Goal: Transaction & Acquisition: Purchase product/service

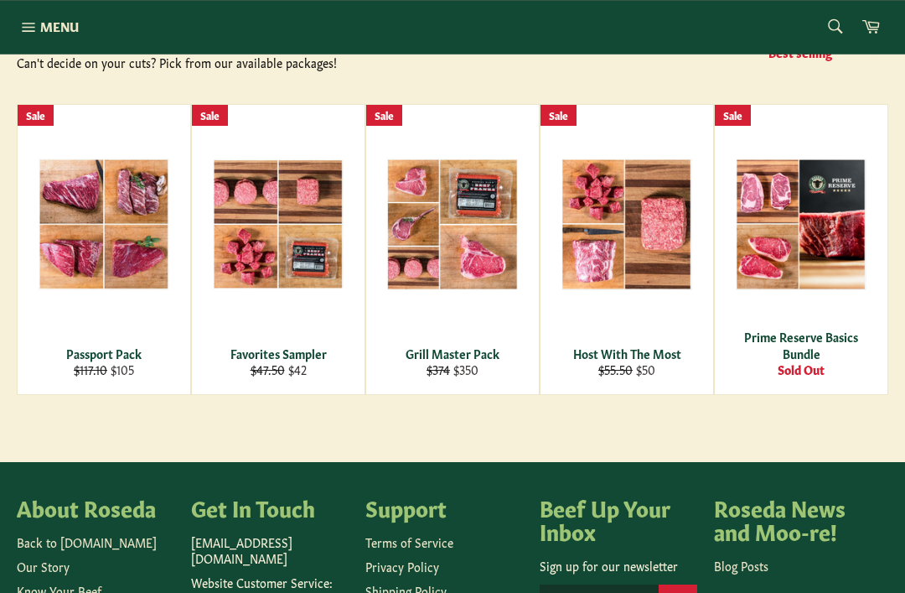
scroll to position [266, 0]
click at [283, 231] on span "View" at bounding box center [278, 252] width 107 height 43
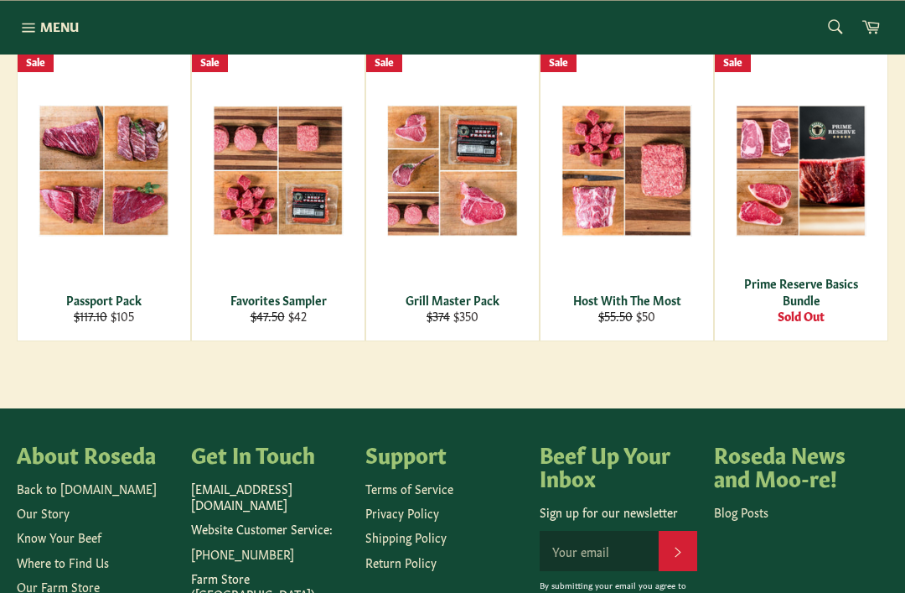
click at [65, 18] on span "Menu" at bounding box center [59, 27] width 39 height 18
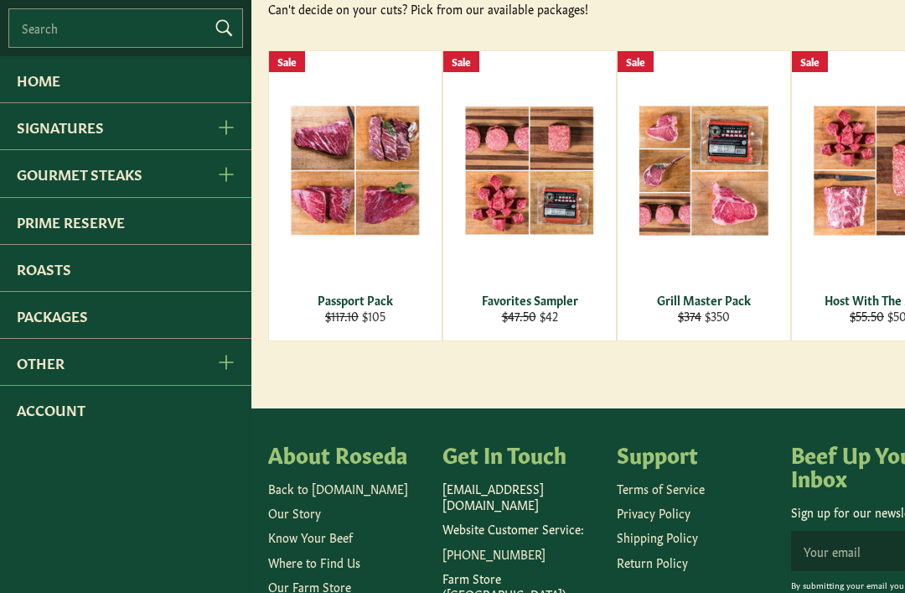
click at [232, 358] on icon "Other Menu" at bounding box center [226, 362] width 15 height 15
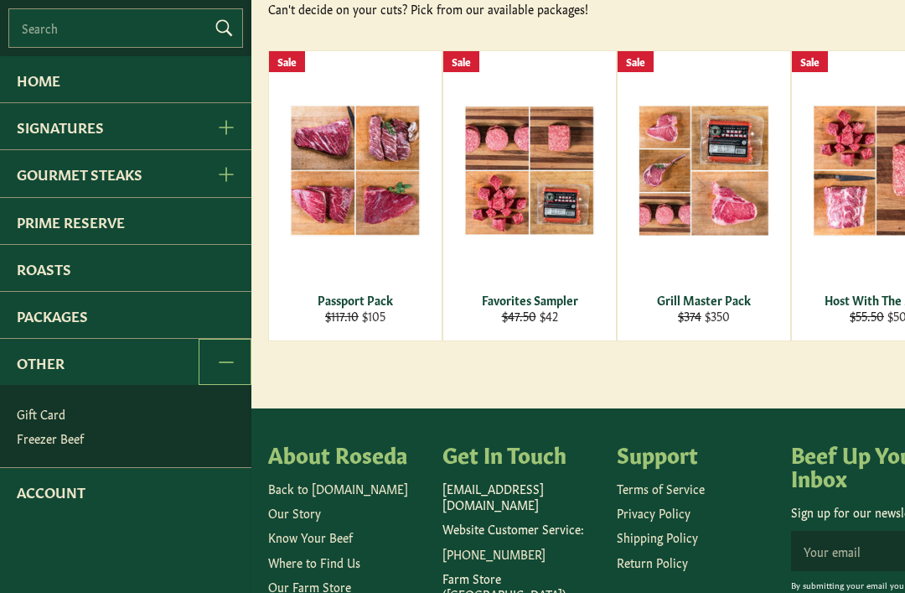
click at [75, 438] on link "Freezer Beef" at bounding box center [129, 438] width 243 height 24
click at [197, 75] on link "Home" at bounding box center [126, 79] width 252 height 46
